Goal: Information Seeking & Learning: Understand process/instructions

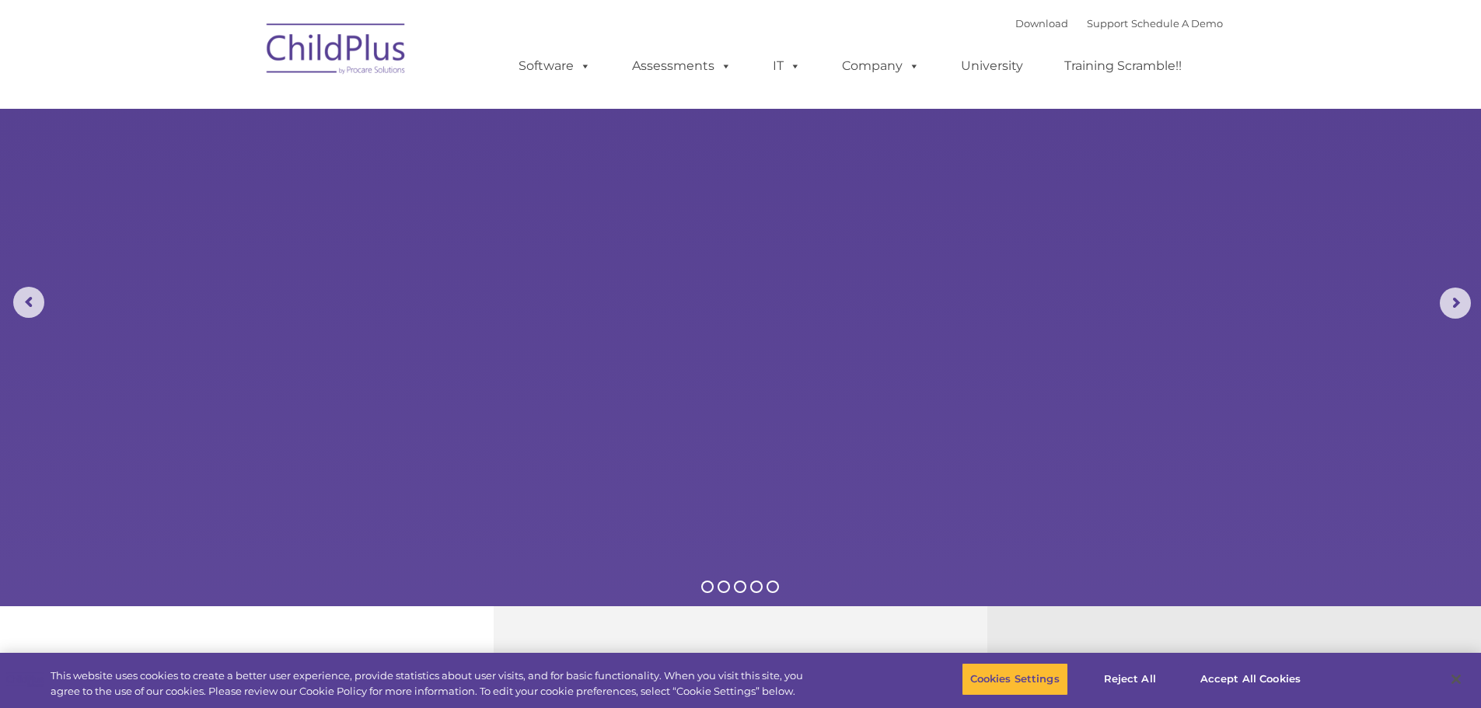
select select "MEDIUM"
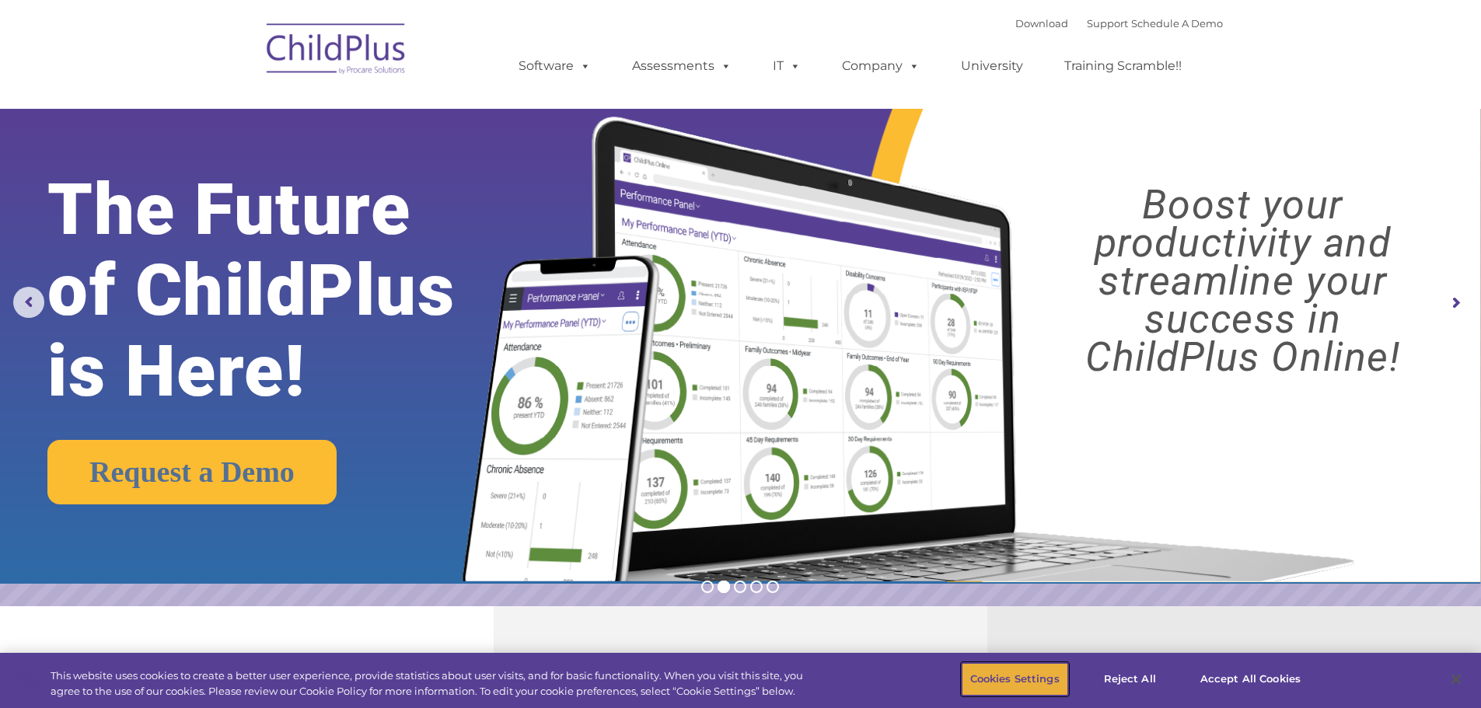
click at [1018, 685] on button "Cookies Settings" at bounding box center [1015, 679] width 107 height 33
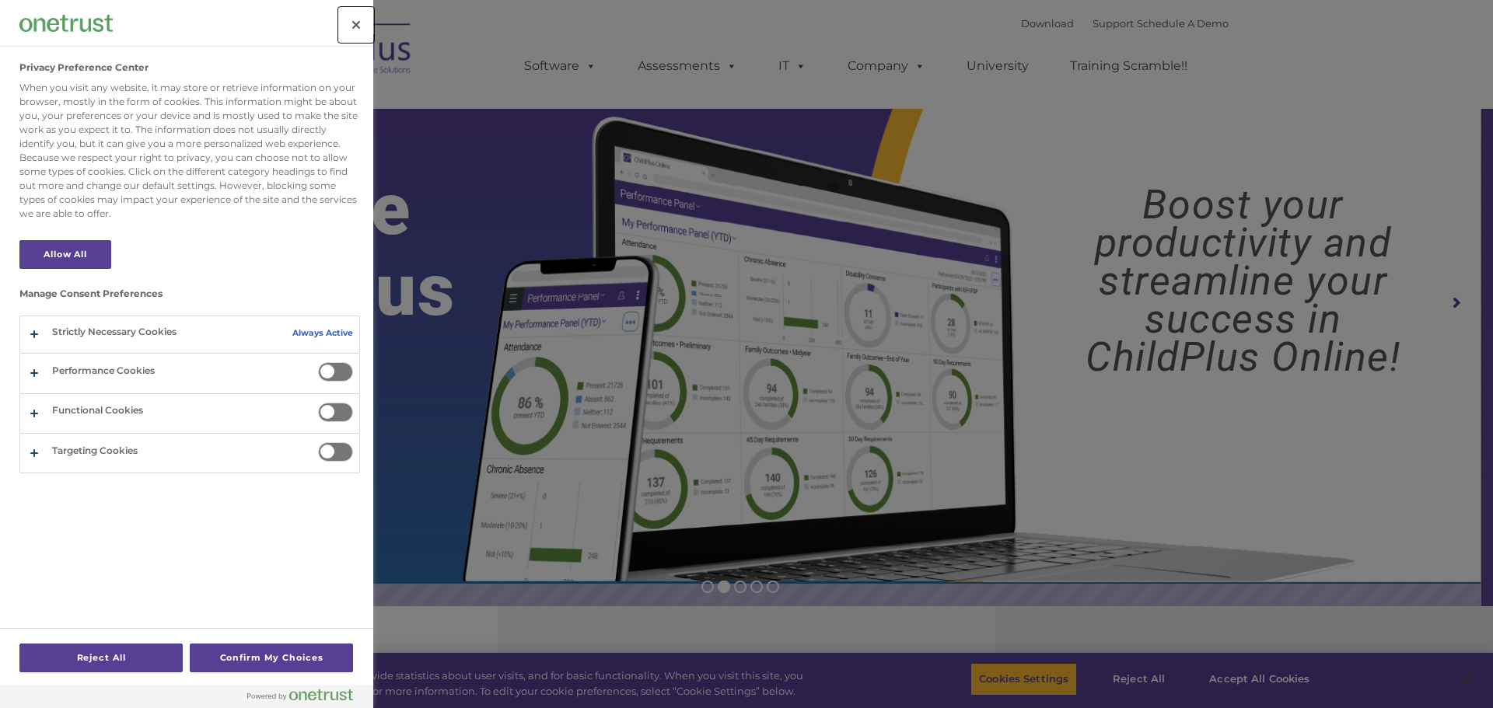
click at [351, 29] on button "Close" at bounding box center [356, 25] width 34 height 34
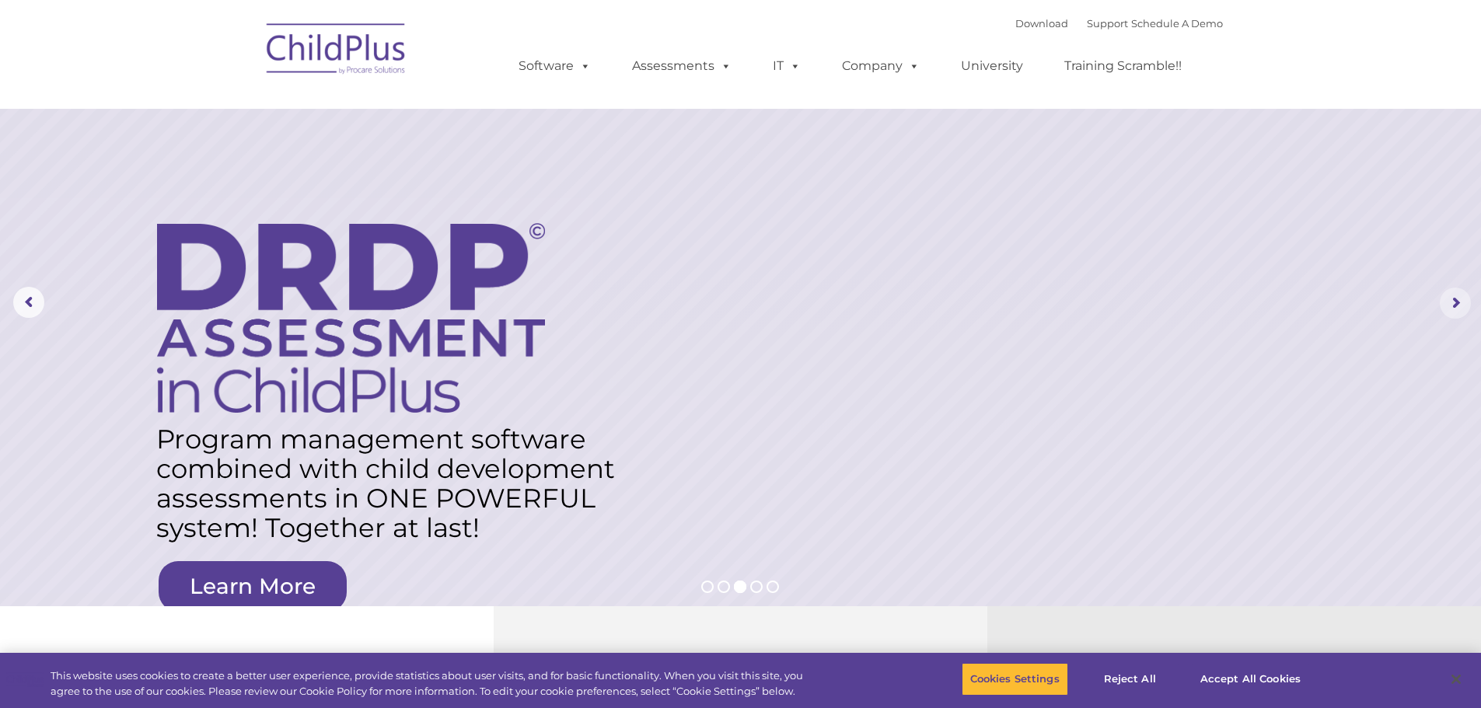
click at [1453, 303] on rs-arrow at bounding box center [1455, 303] width 31 height 31
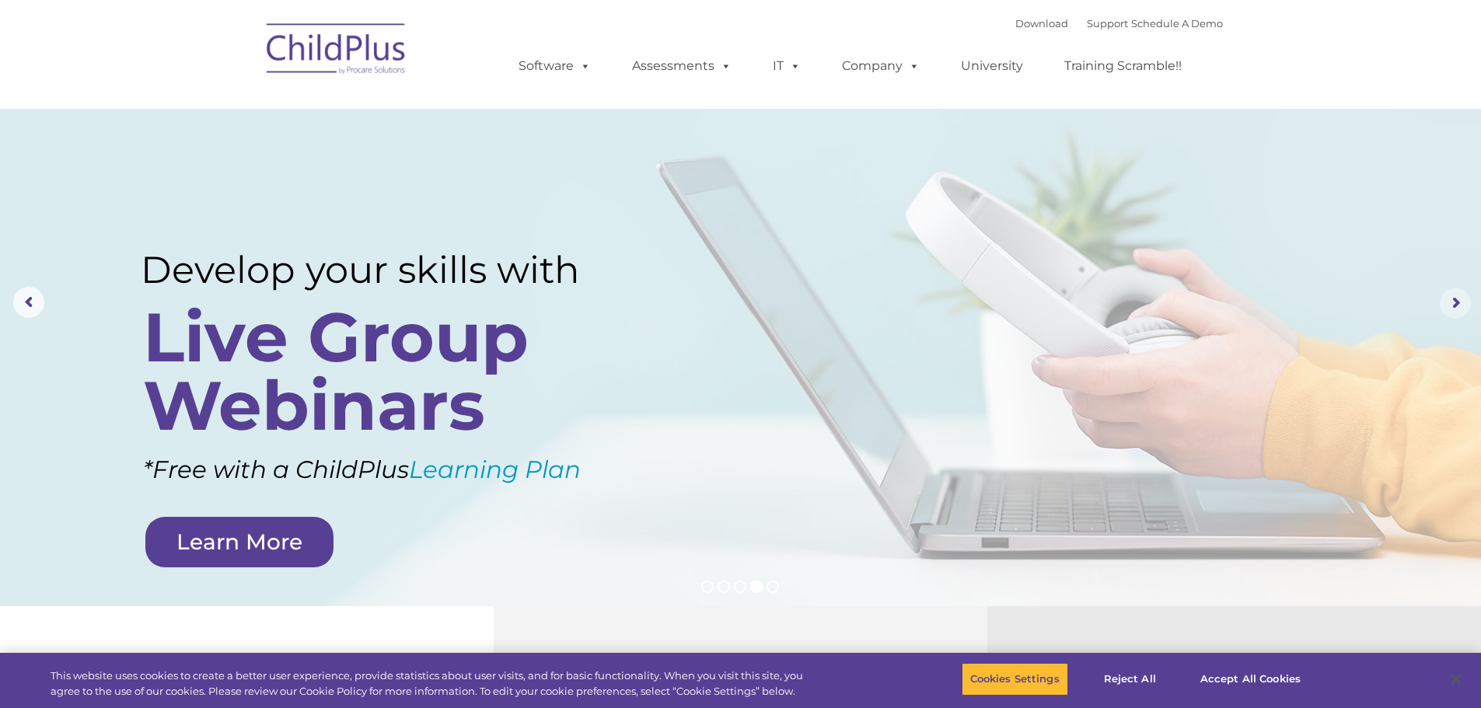
click at [1452, 296] on rs-arrow at bounding box center [1455, 303] width 31 height 31
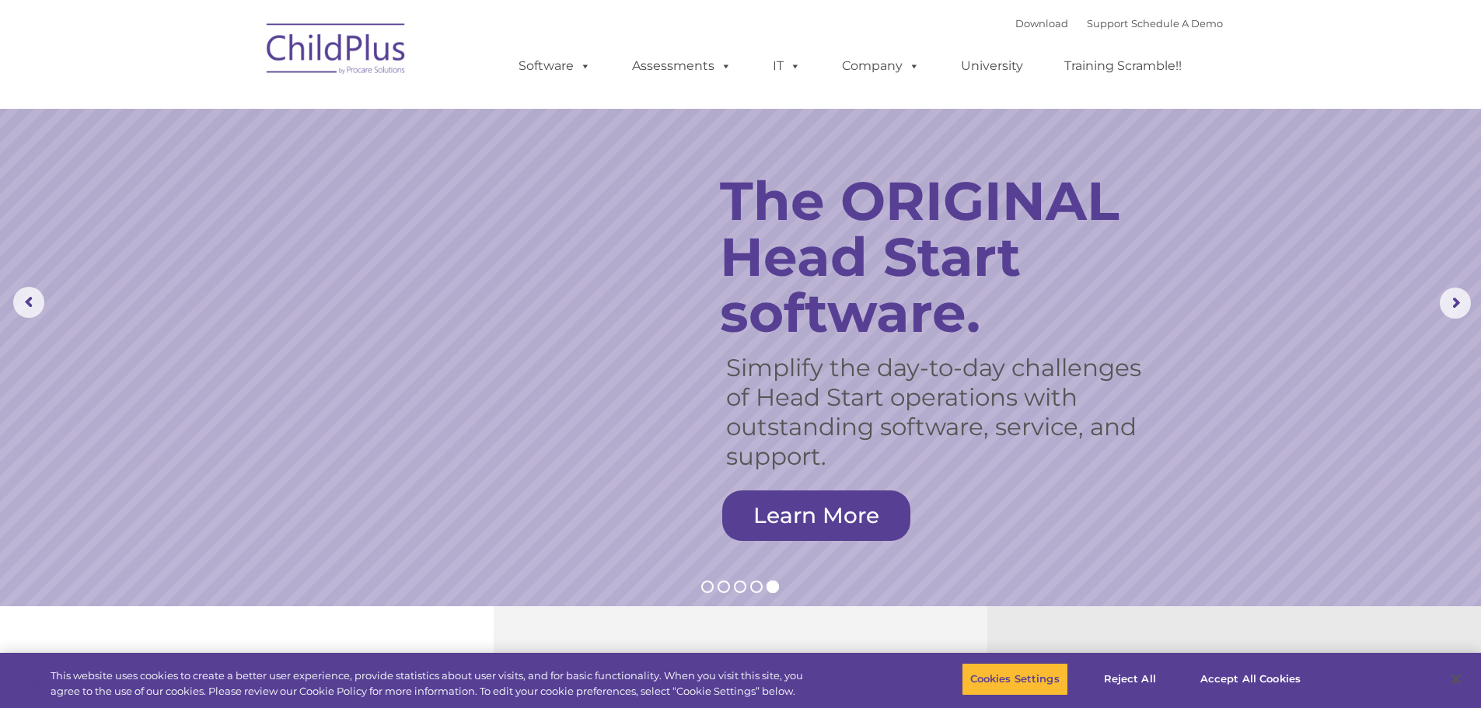
click at [1421, 239] on rs-slide "Simplify the day-to-day challenges of Head Start operations with outstanding so…" at bounding box center [740, 303] width 1481 height 607
click at [1457, 299] on rs-arrow at bounding box center [1455, 303] width 31 height 31
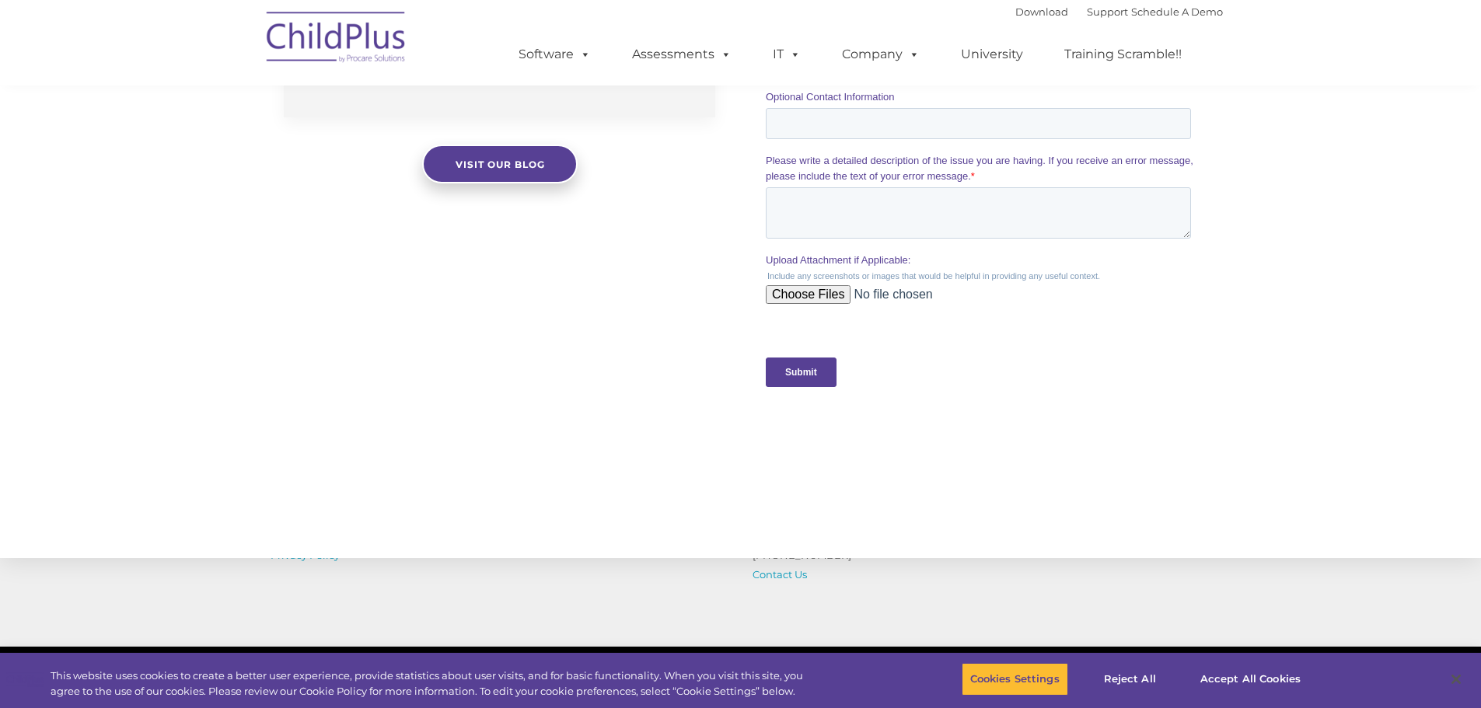
scroll to position [1526, 0]
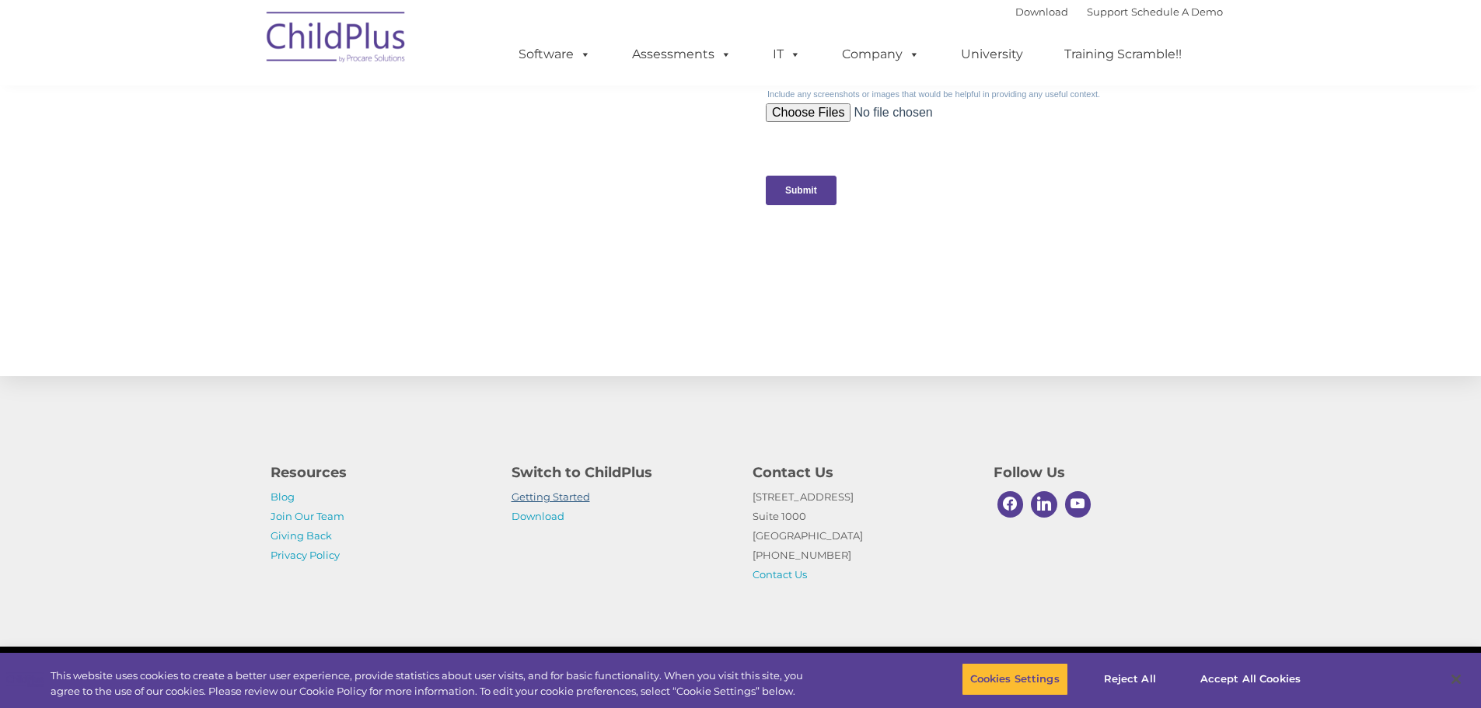
click at [547, 492] on link "Getting Started" at bounding box center [551, 497] width 79 height 12
click at [538, 516] on link "Download" at bounding box center [538, 516] width 53 height 12
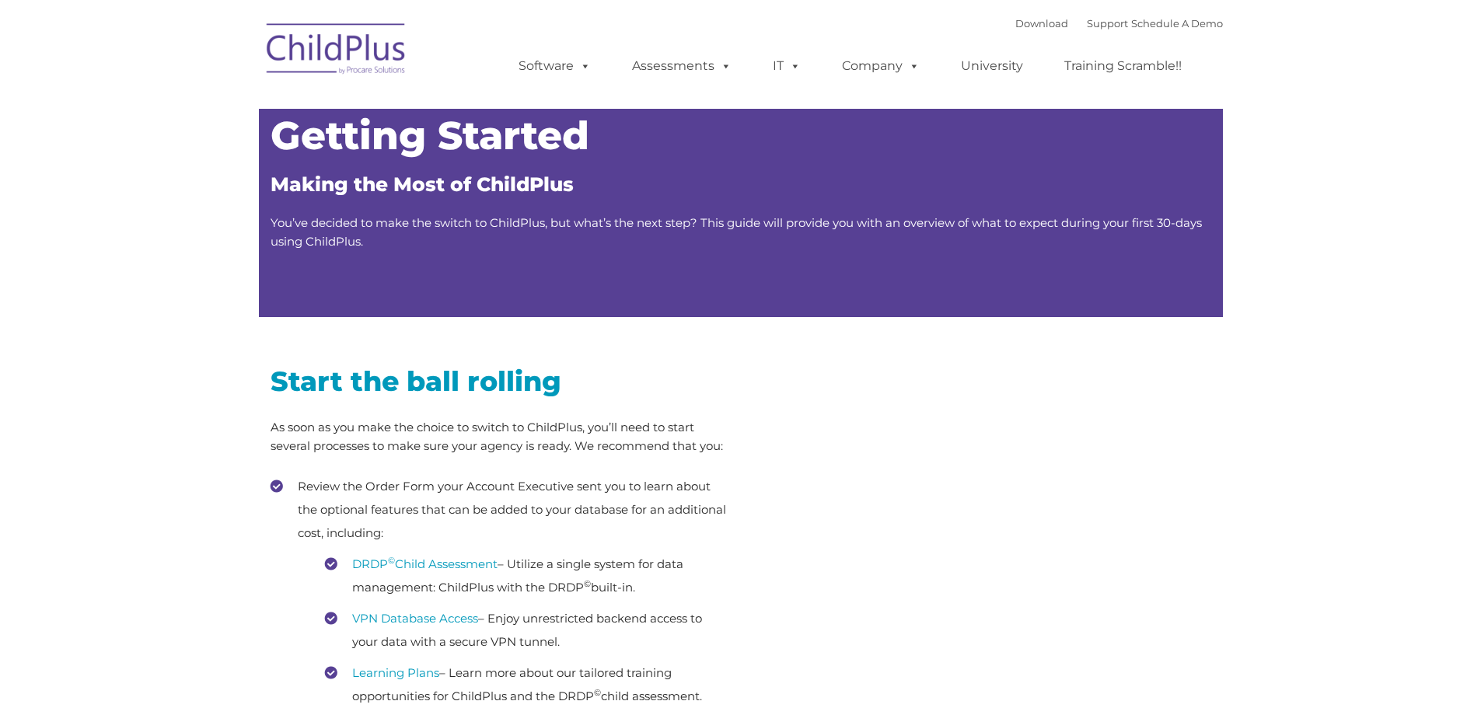
type input ""
